Goal: Transaction & Acquisition: Purchase product/service

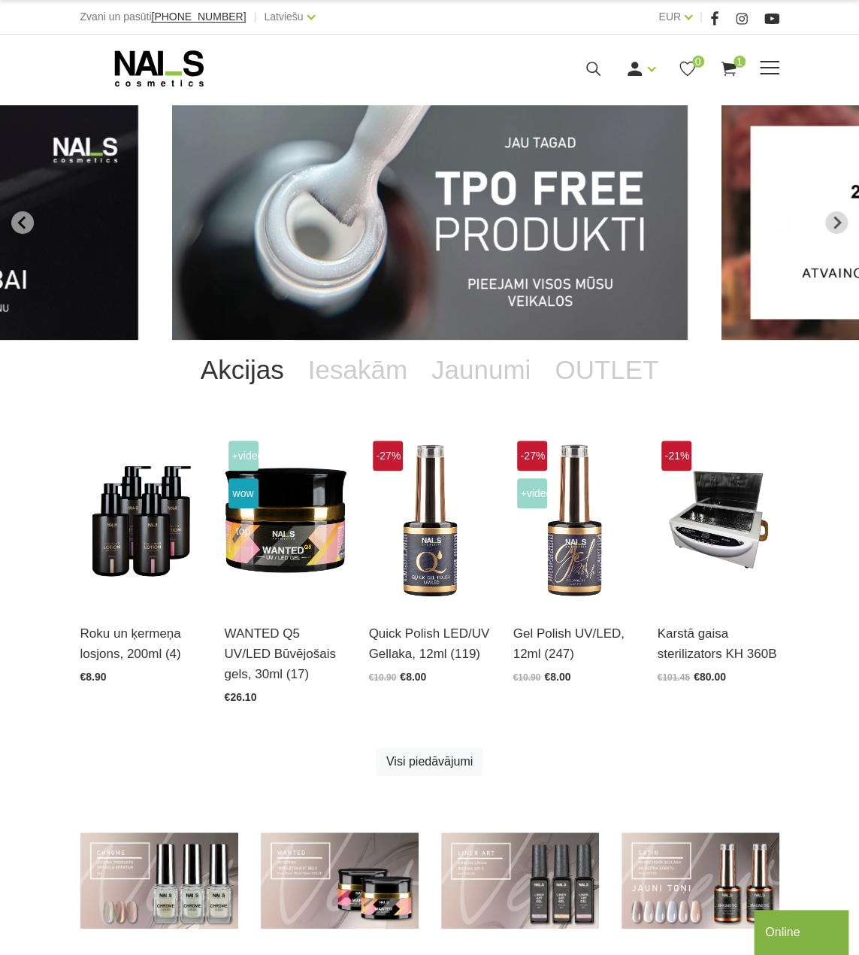
click at [595, 68] on use at bounding box center [593, 69] width 14 height 14
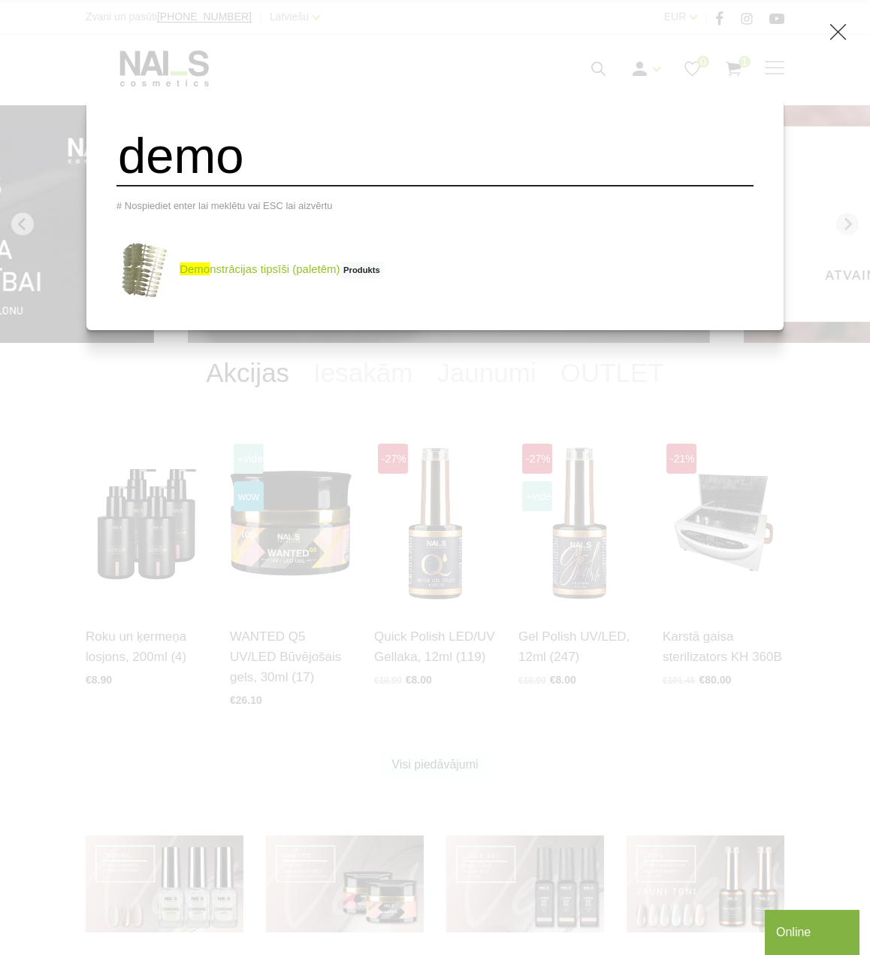
type input "demo"
click at [323, 273] on link "demo nstrācijas tipsīši (paletēm) Produkts" at bounding box center [250, 270] width 267 height 60
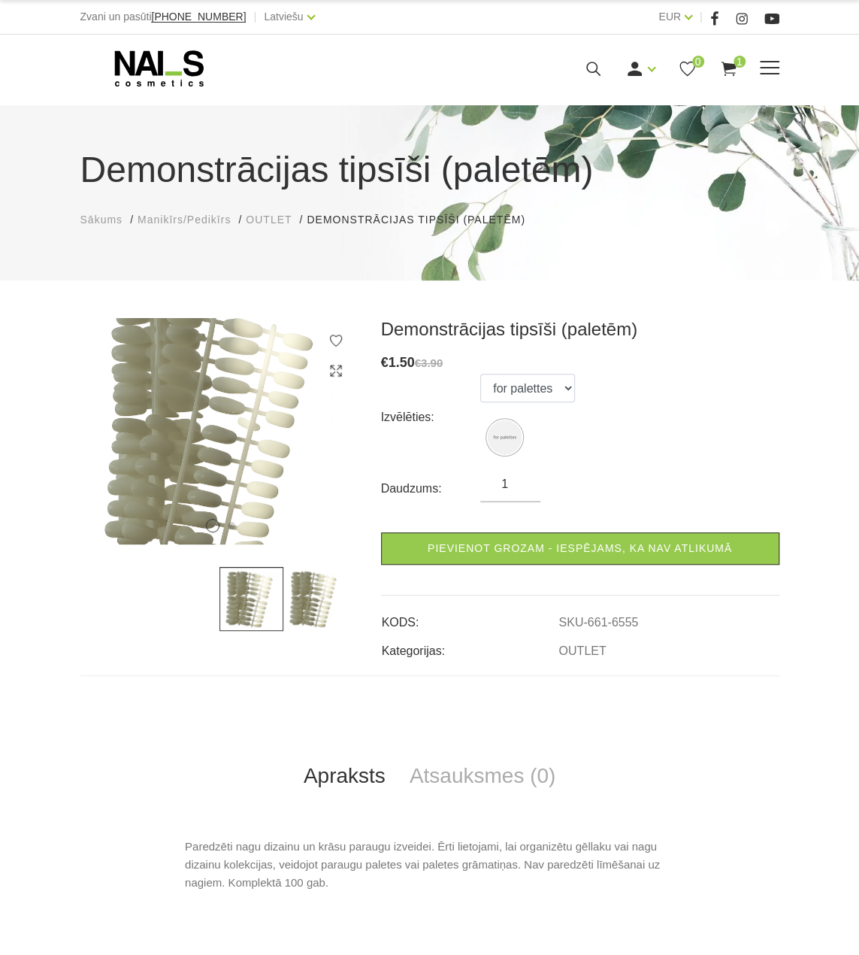
click at [147, 62] on icon at bounding box center [159, 69] width 158 height 38
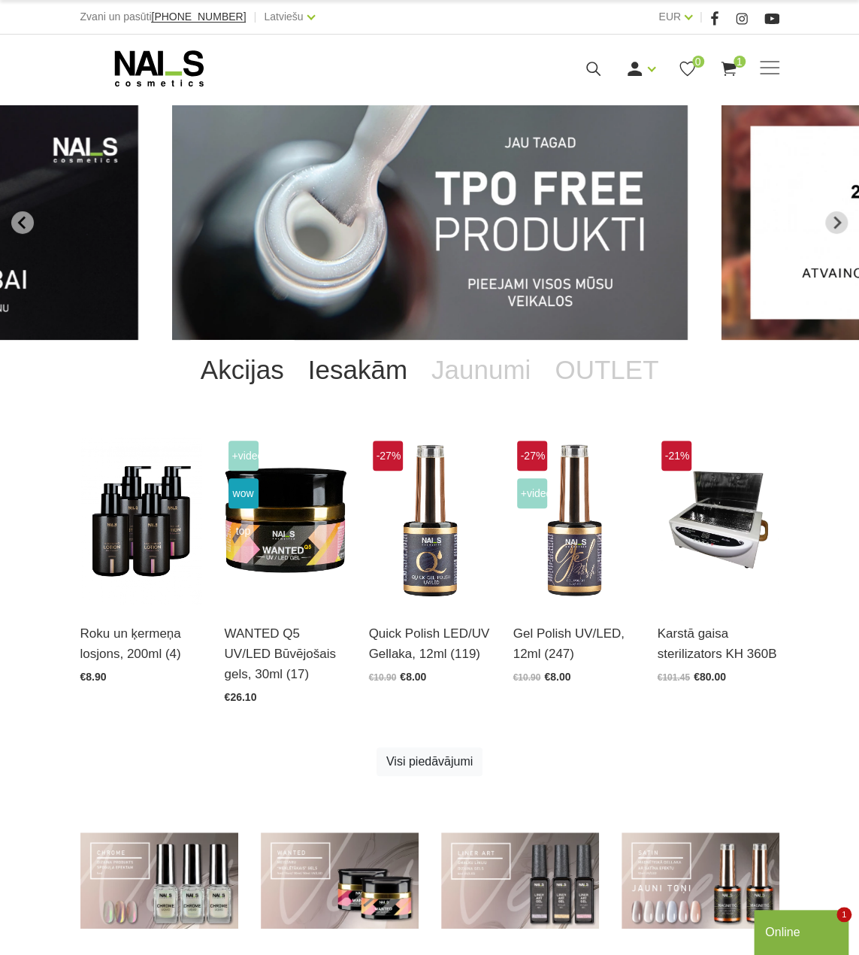
click at [358, 381] on link "Iesakām" at bounding box center [357, 370] width 123 height 60
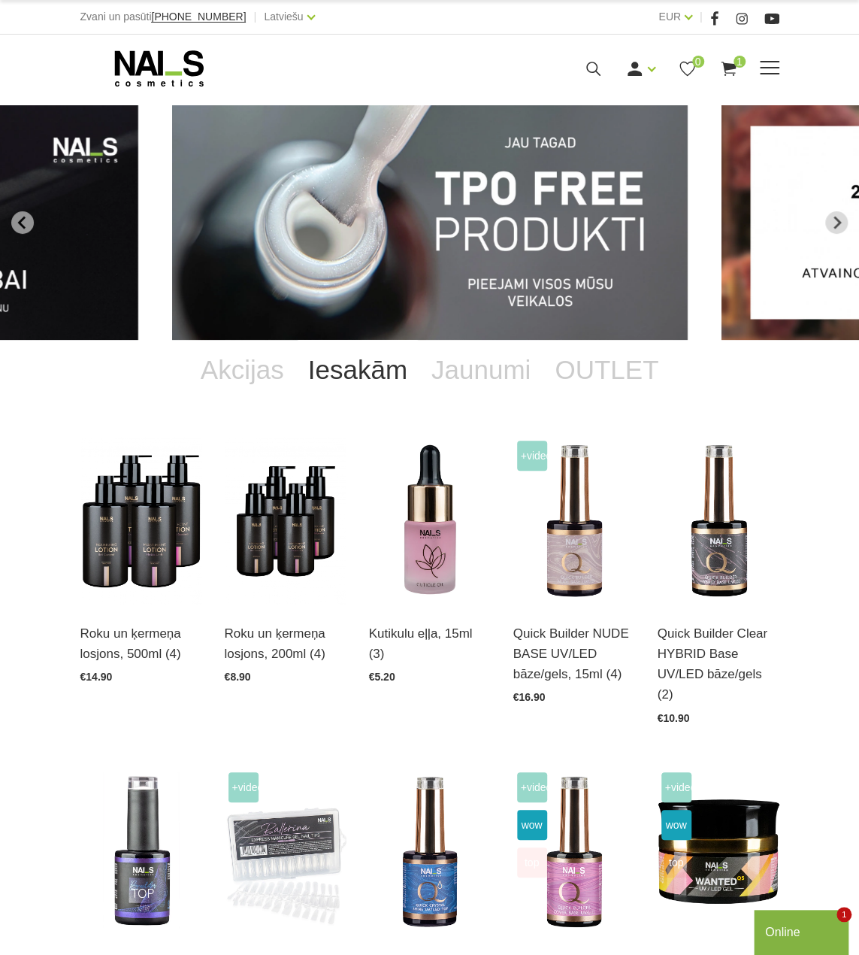
click at [122, 59] on use at bounding box center [158, 68] width 89 height 36
